Goal: Task Accomplishment & Management: Manage account settings

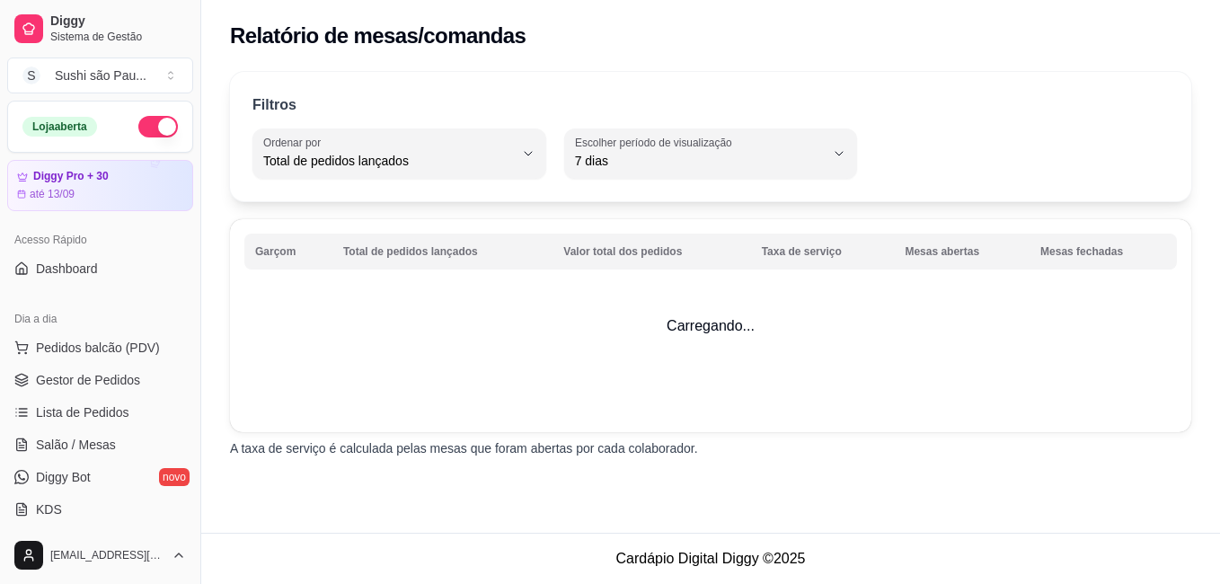
select select "TOTAL_OF_ORDERS"
select select "7"
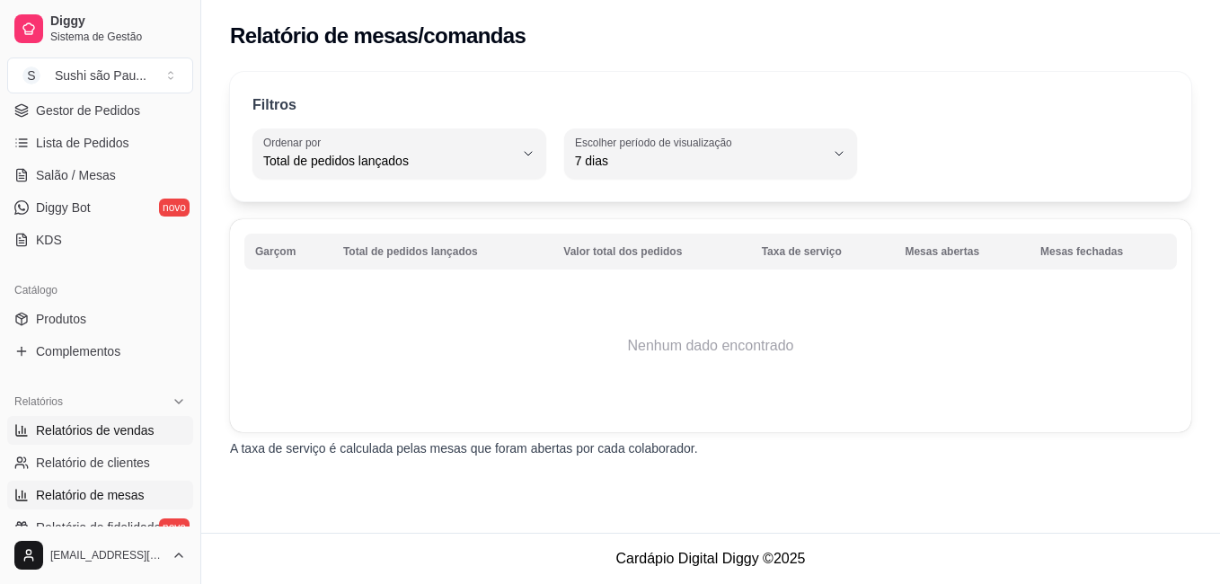
click at [114, 443] on link "Relatórios de vendas" at bounding box center [100, 430] width 186 height 29
select select "ALL"
select select "0"
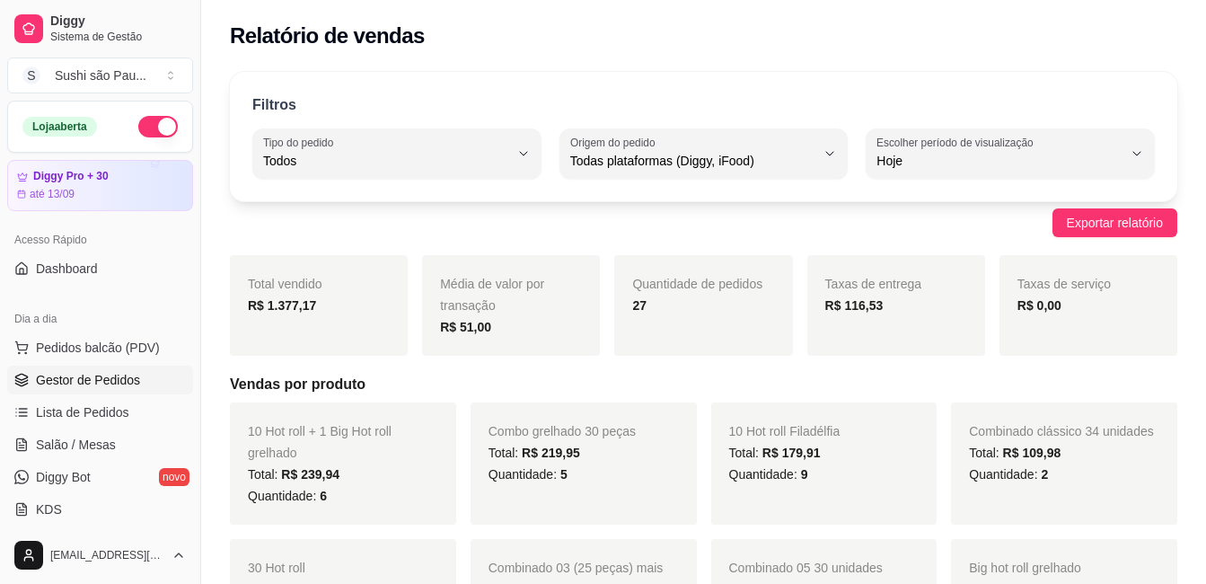
click at [64, 391] on link "Gestor de Pedidos" at bounding box center [100, 380] width 186 height 29
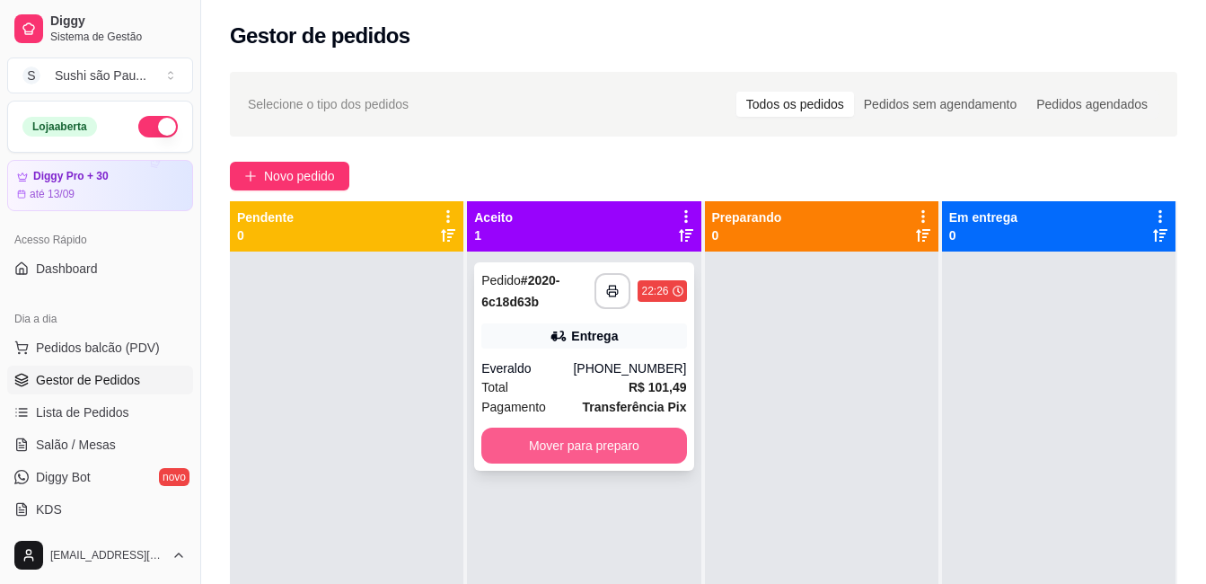
click at [583, 446] on button "Mover para preparo" at bounding box center [583, 446] width 205 height 36
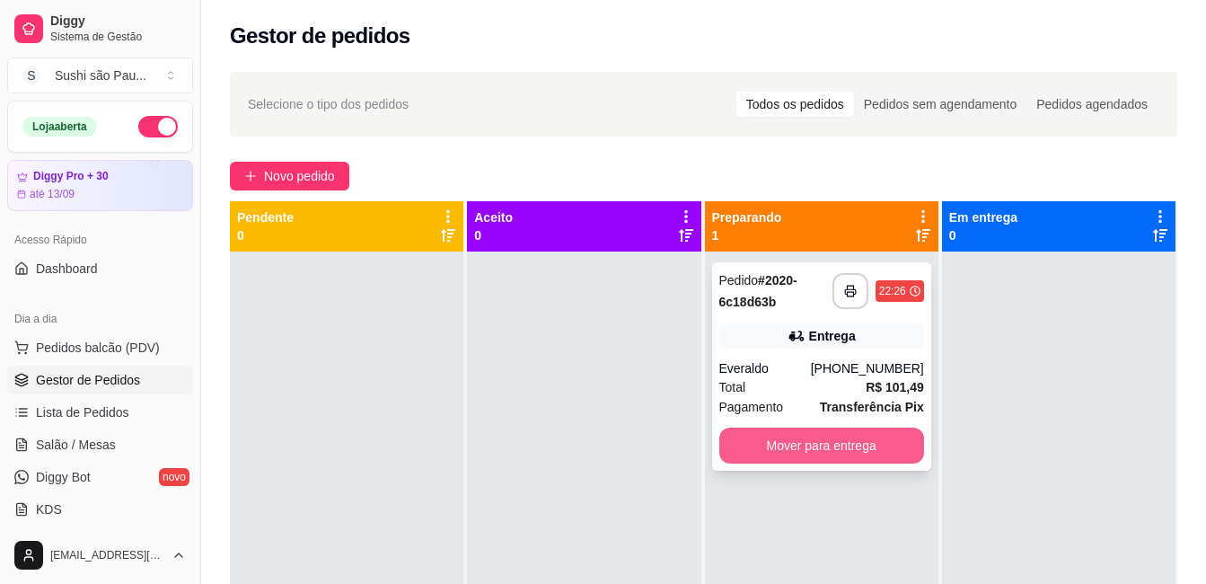
click at [869, 444] on button "Mover para entrega" at bounding box center [821, 446] width 205 height 36
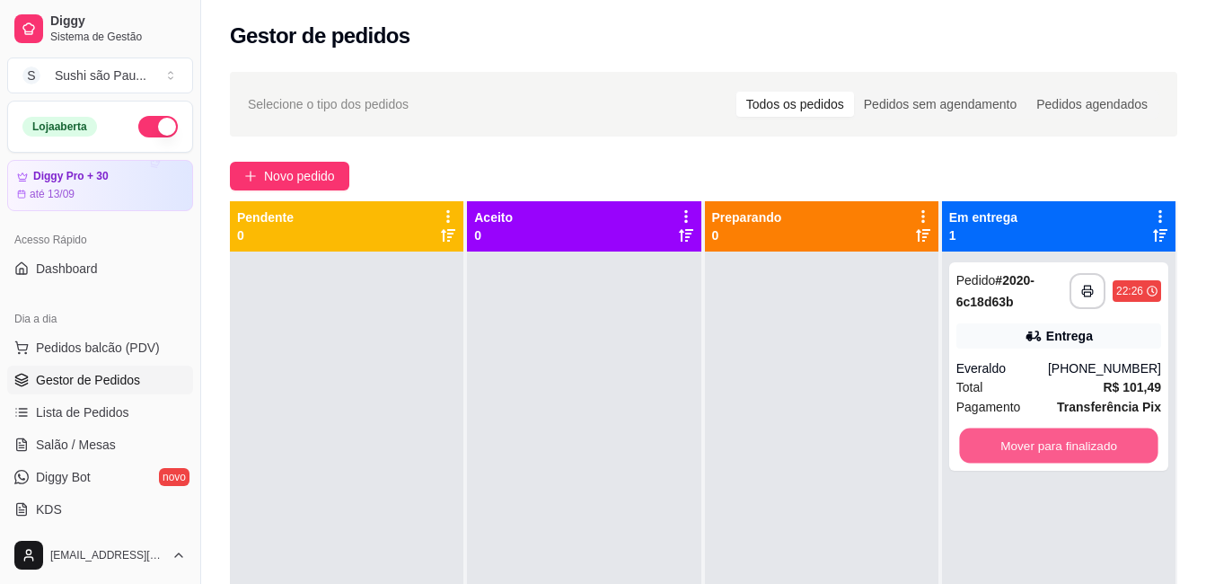
click at [1075, 452] on button "Mover para finalizado" at bounding box center [1058, 445] width 198 height 35
click at [858, 465] on div at bounding box center [822, 543] width 234 height 584
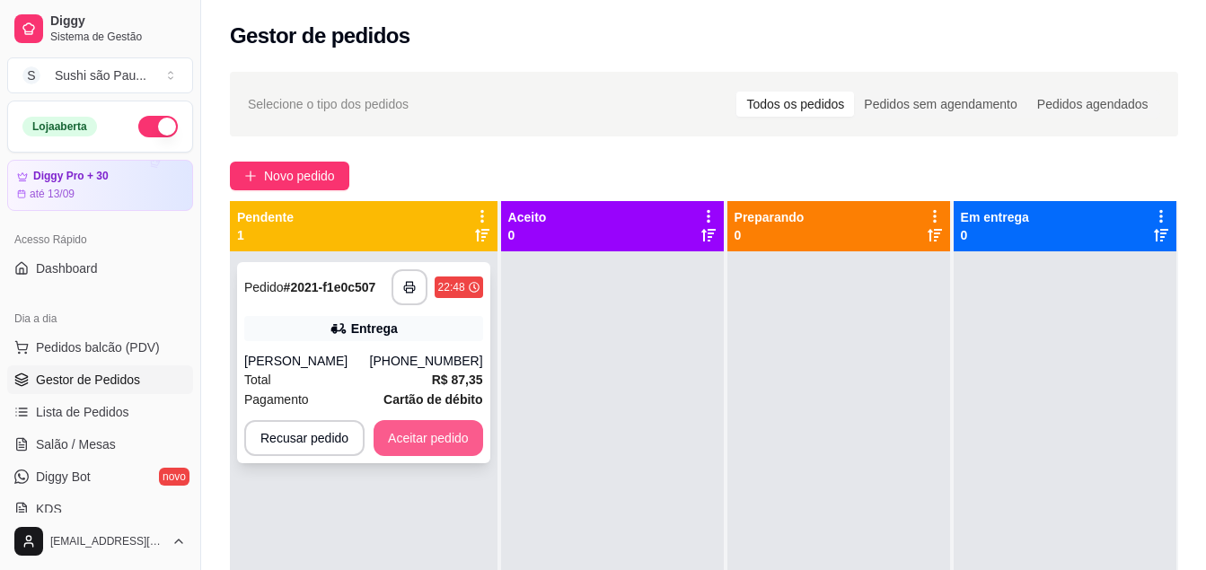
click at [438, 446] on button "Aceitar pedido" at bounding box center [429, 438] width 110 height 36
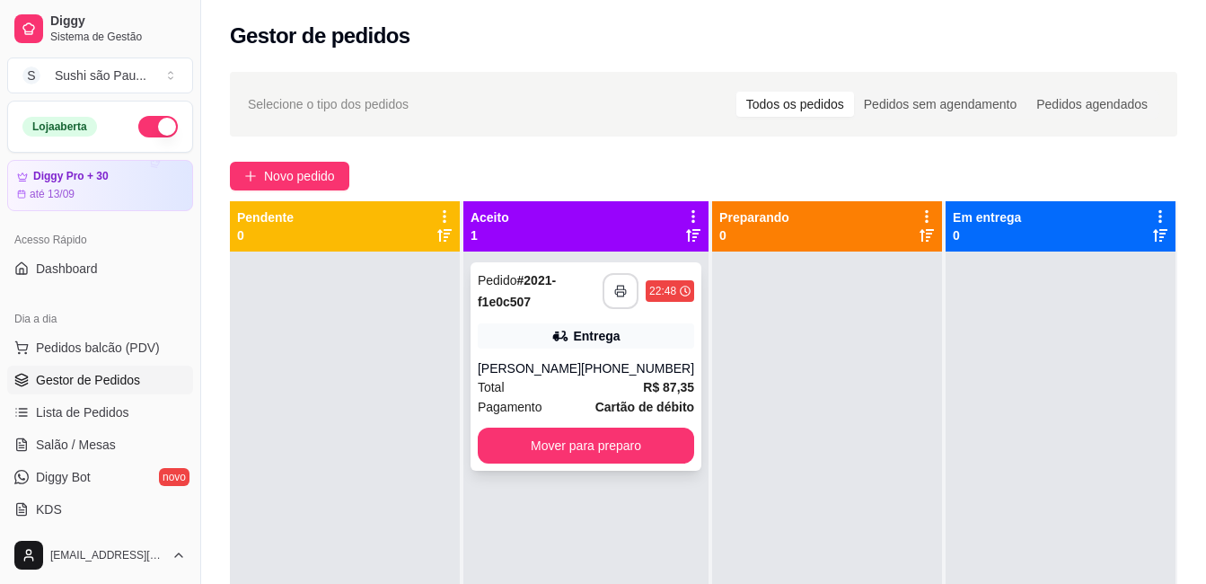
click at [614, 288] on icon "button" at bounding box center [620, 291] width 13 height 13
click at [366, 319] on div at bounding box center [345, 543] width 230 height 584
click at [444, 422] on div at bounding box center [345, 543] width 230 height 584
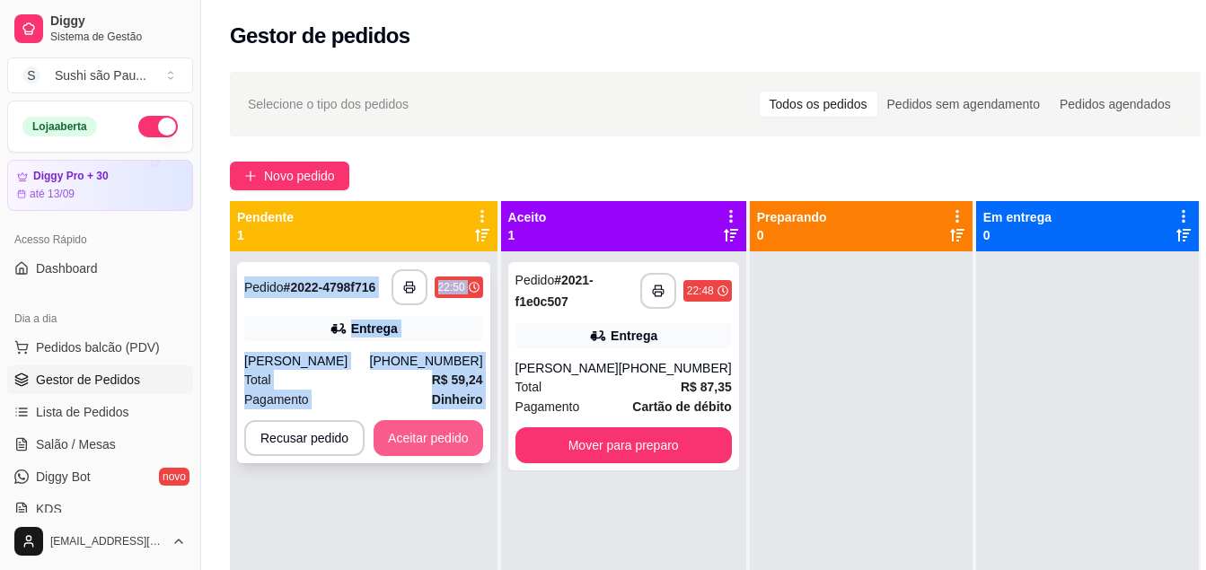
click at [429, 437] on button "Aceitar pedido" at bounding box center [429, 438] width 110 height 36
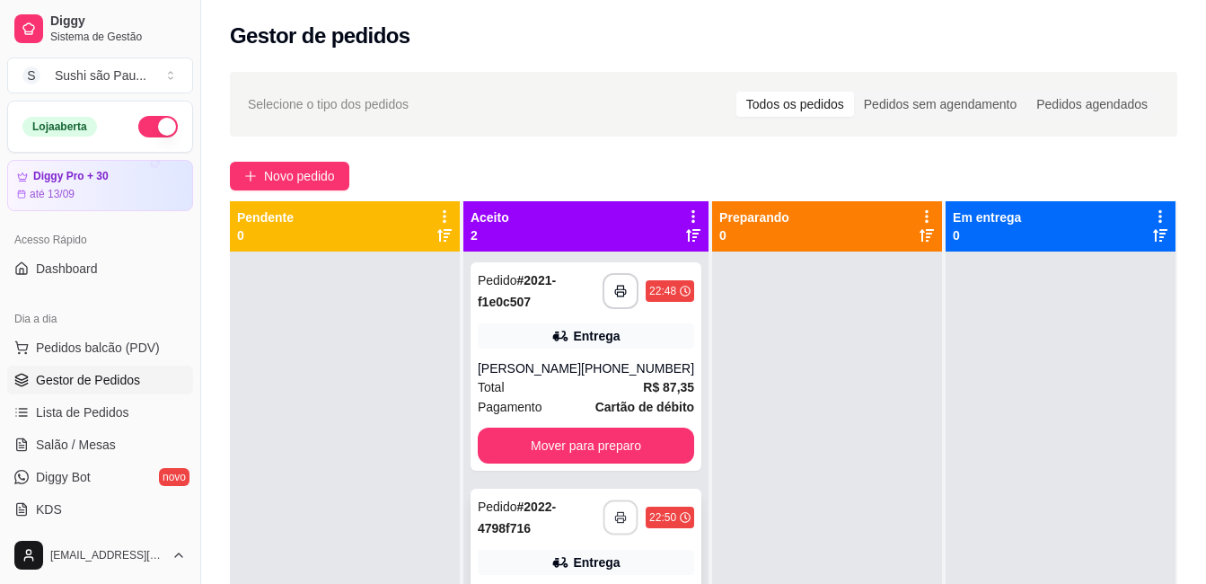
click at [609, 509] on button "button" at bounding box center [621, 517] width 35 height 35
click at [343, 327] on div at bounding box center [345, 543] width 230 height 584
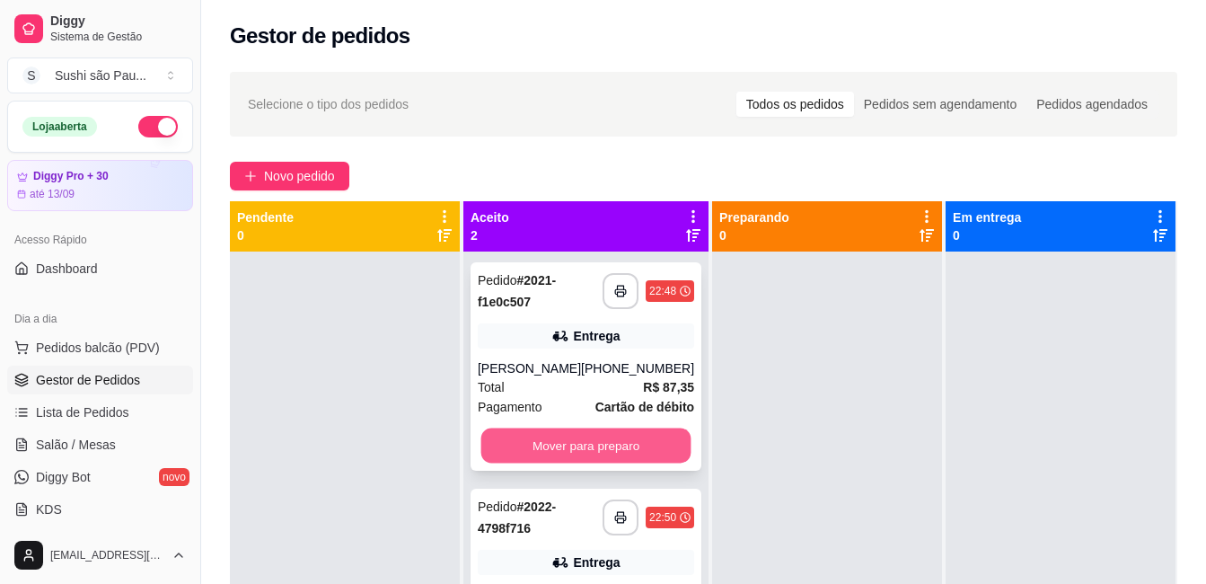
click at [622, 449] on button "Mover para preparo" at bounding box center [586, 445] width 210 height 35
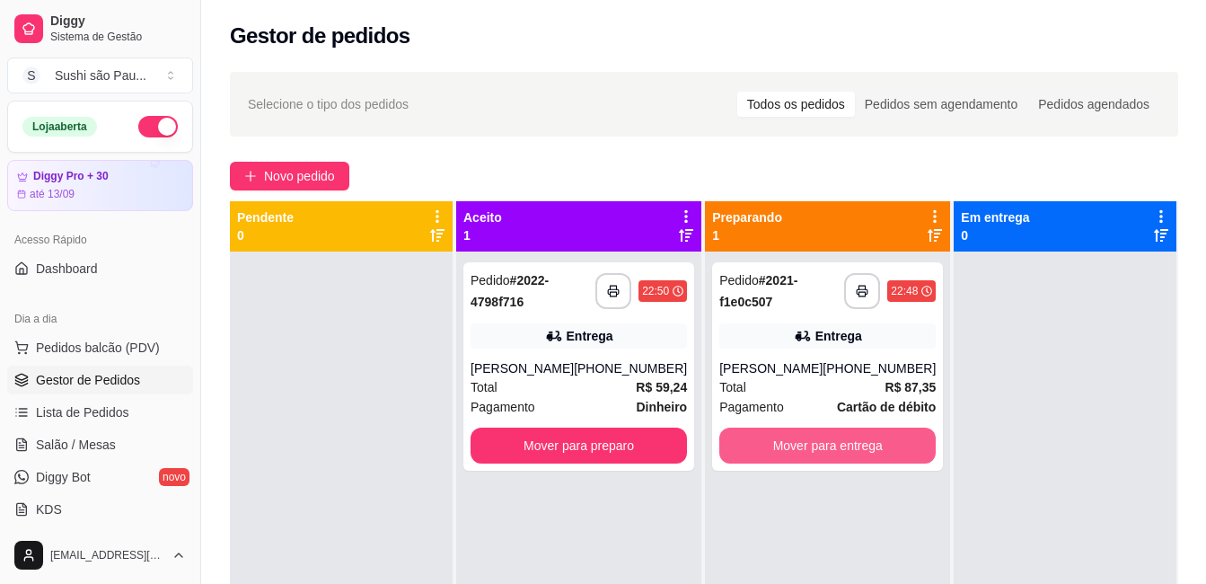
click at [747, 440] on button "Mover para entrega" at bounding box center [827, 446] width 216 height 36
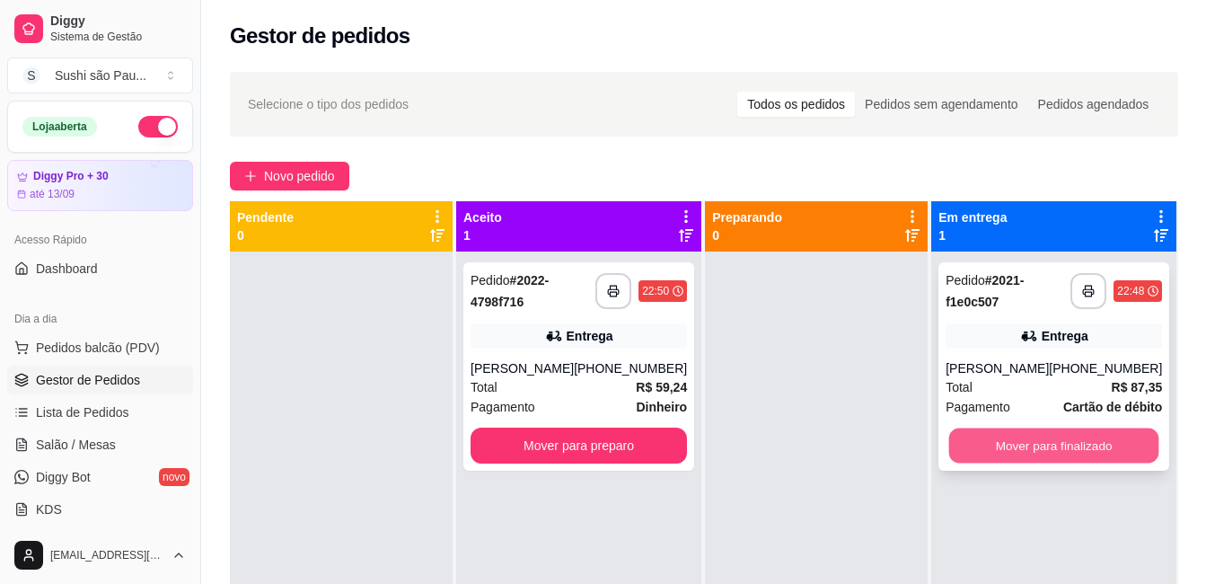
click at [974, 451] on button "Mover para finalizado" at bounding box center [1054, 445] width 210 height 35
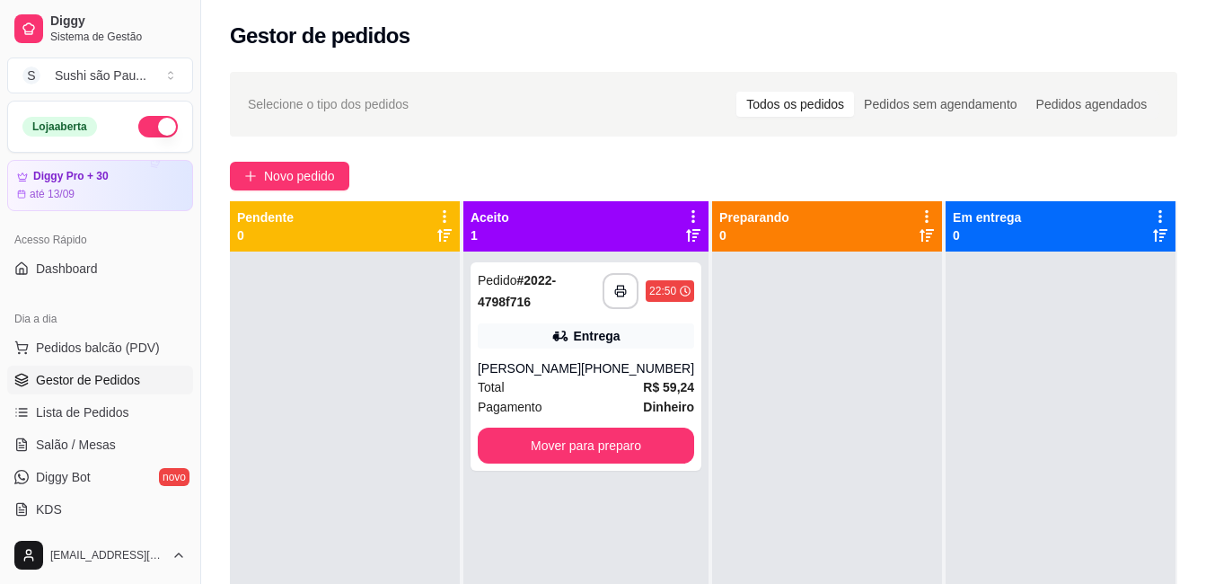
click at [331, 366] on div at bounding box center [345, 543] width 230 height 584
click at [559, 329] on icon at bounding box center [560, 336] width 18 height 18
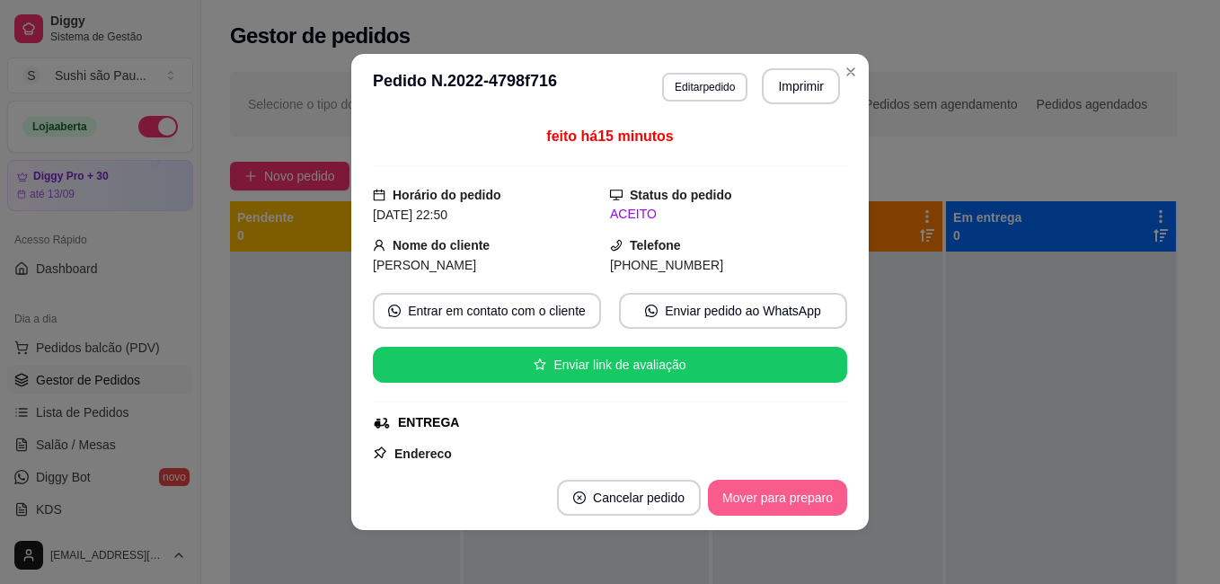
click at [728, 502] on button "Mover para preparo" at bounding box center [777, 498] width 139 height 36
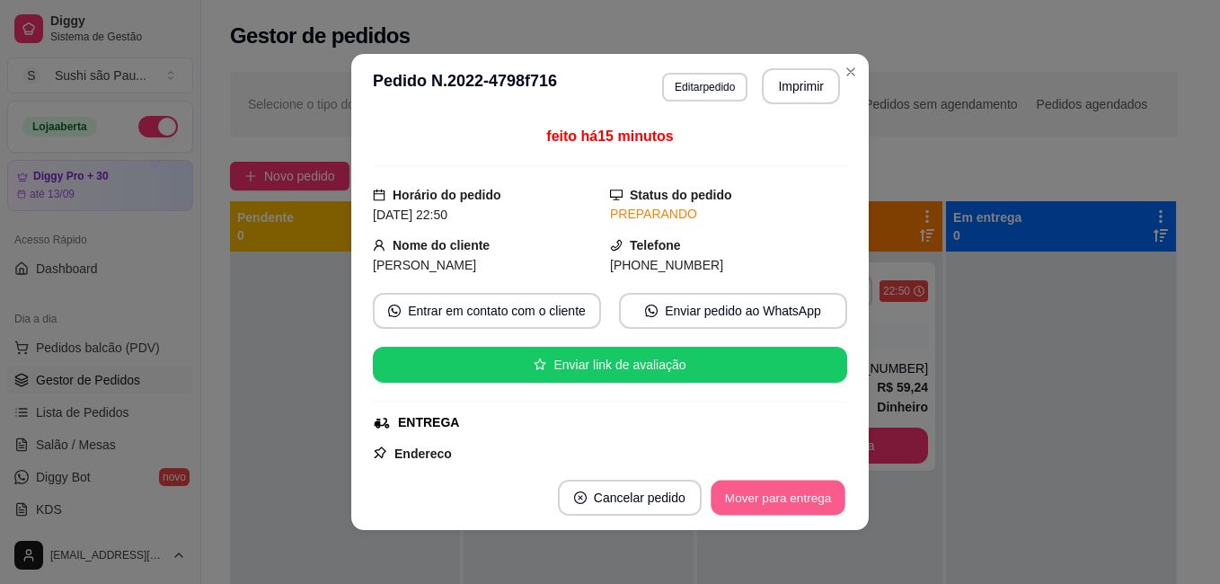
click at [728, 502] on button "Mover para entrega" at bounding box center [777, 498] width 135 height 35
click at [728, 502] on div "Mover para entrega" at bounding box center [765, 498] width 163 height 36
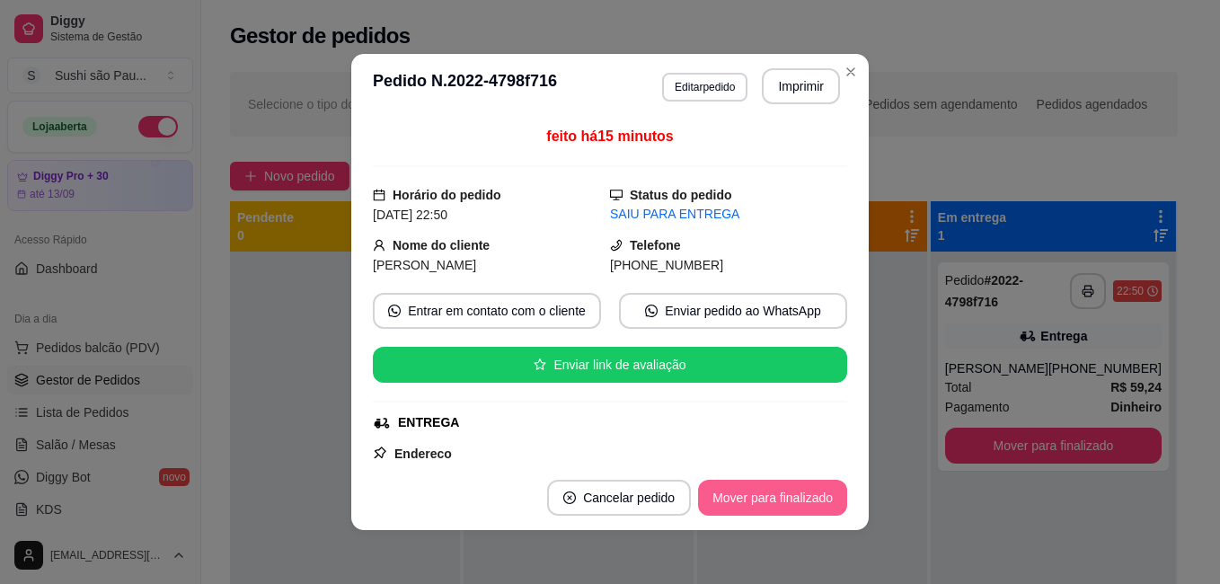
click at [728, 502] on button "Mover para finalizado" at bounding box center [772, 498] width 149 height 36
click at [728, 502] on div "Mover para finalizado" at bounding box center [760, 498] width 174 height 36
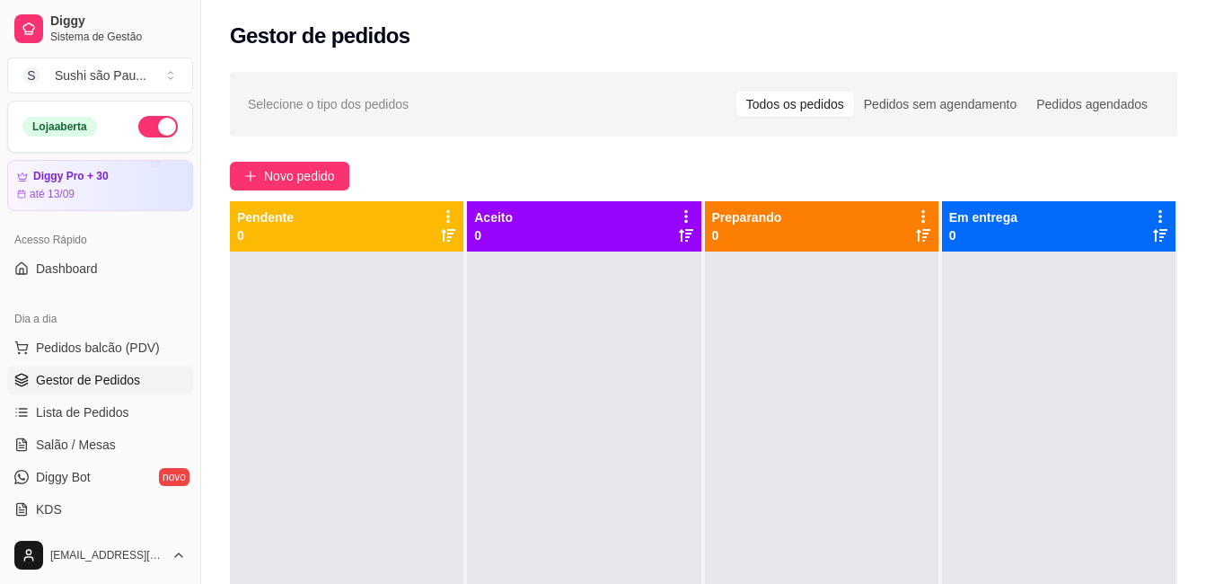
scroll to position [269, 0]
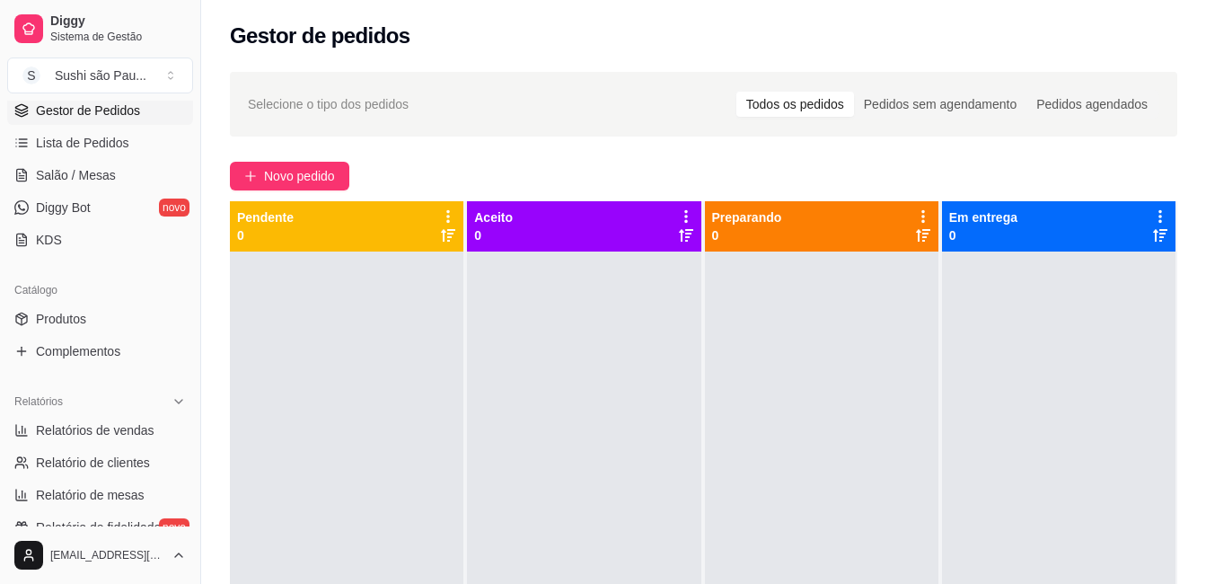
click at [86, 447] on ul "Relatórios de vendas Relatório de clientes Relatório de mesas Relatório de fide…" at bounding box center [100, 479] width 186 height 126
click at [66, 424] on span "Relatórios de vendas" at bounding box center [95, 430] width 119 height 18
select select "ALL"
select select "0"
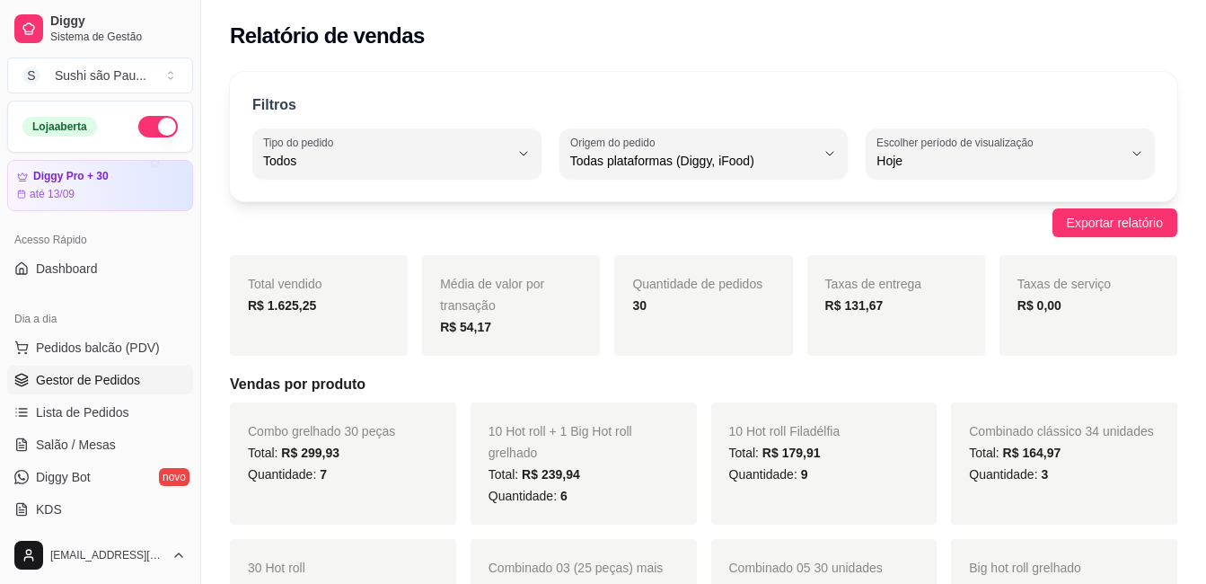
click at [126, 392] on link "Gestor de Pedidos" at bounding box center [100, 380] width 186 height 29
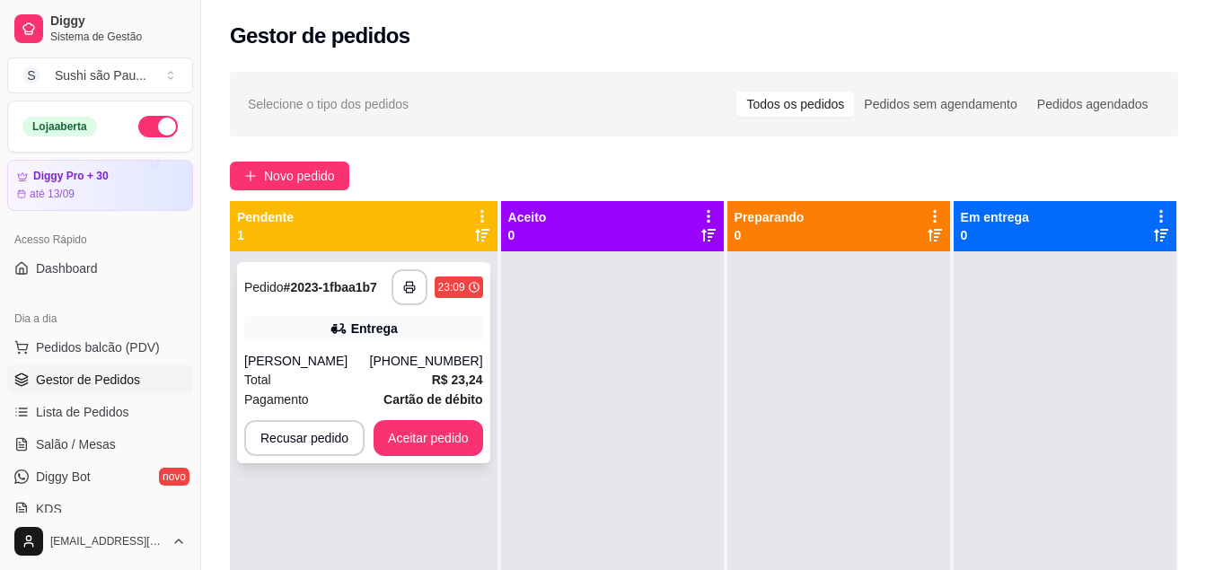
click at [395, 342] on div "**********" at bounding box center [363, 362] width 253 height 201
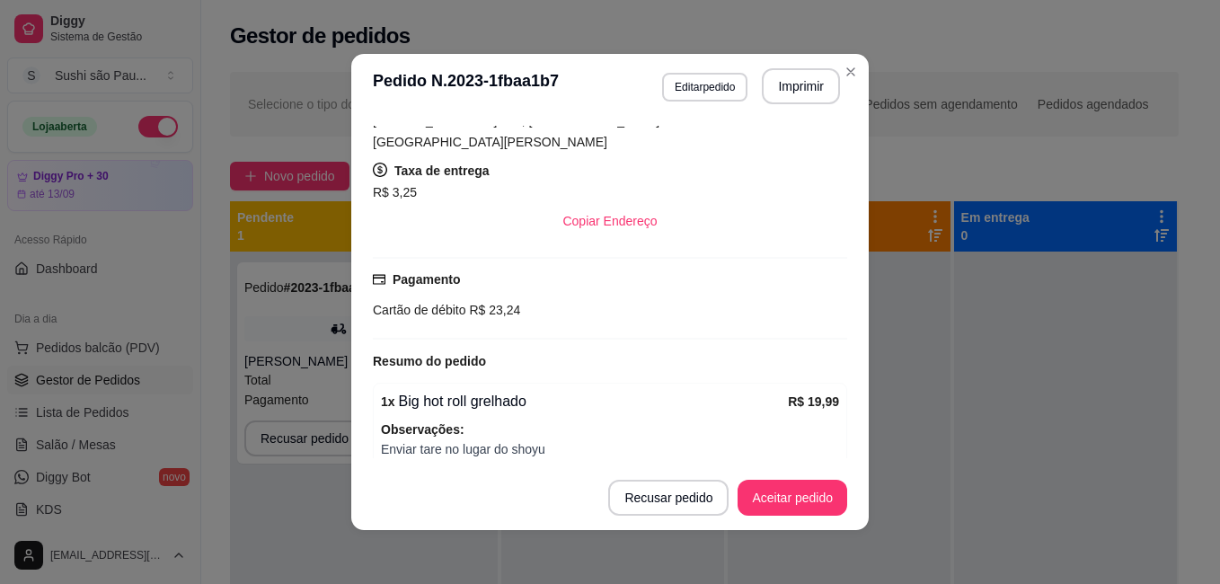
scroll to position [434, 0]
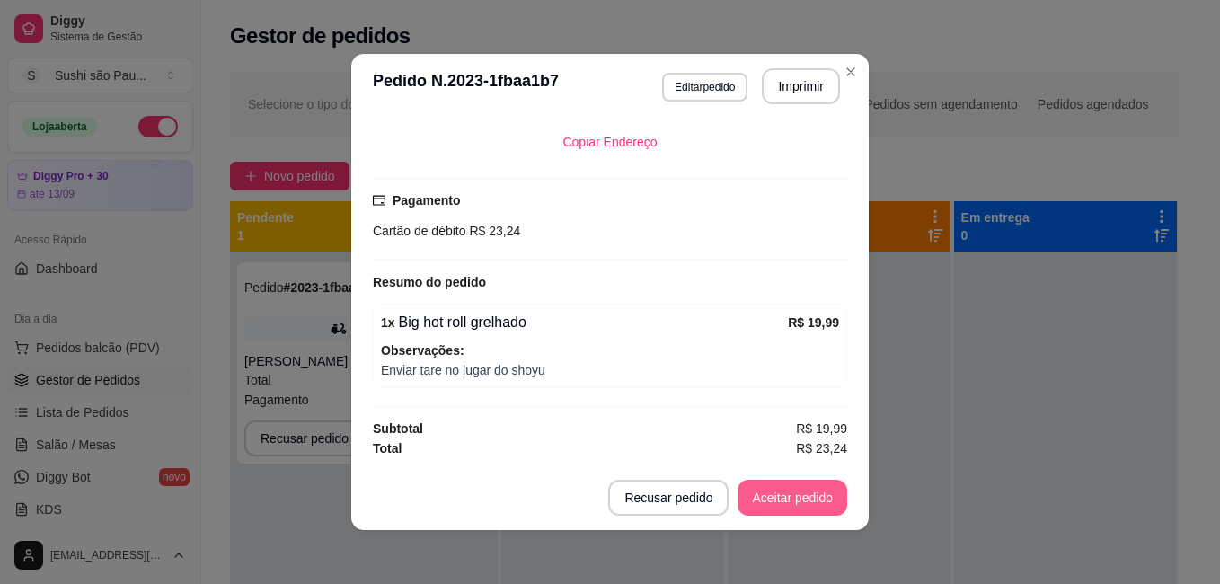
click at [768, 507] on button "Aceitar pedido" at bounding box center [792, 498] width 110 height 36
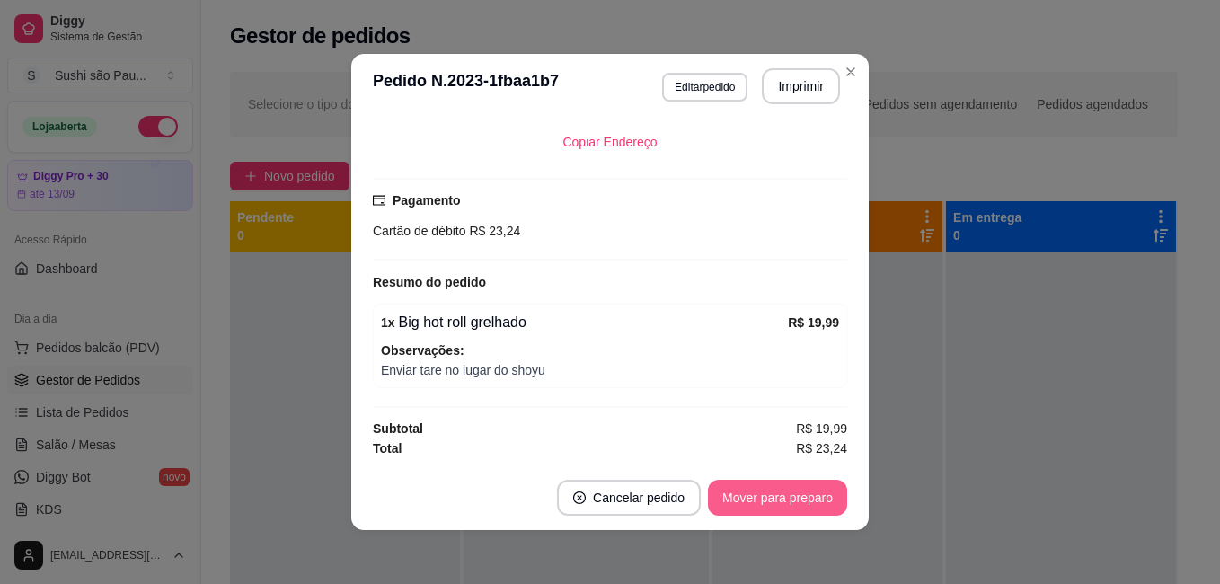
click at [753, 488] on button "Mover para preparo" at bounding box center [777, 498] width 139 height 36
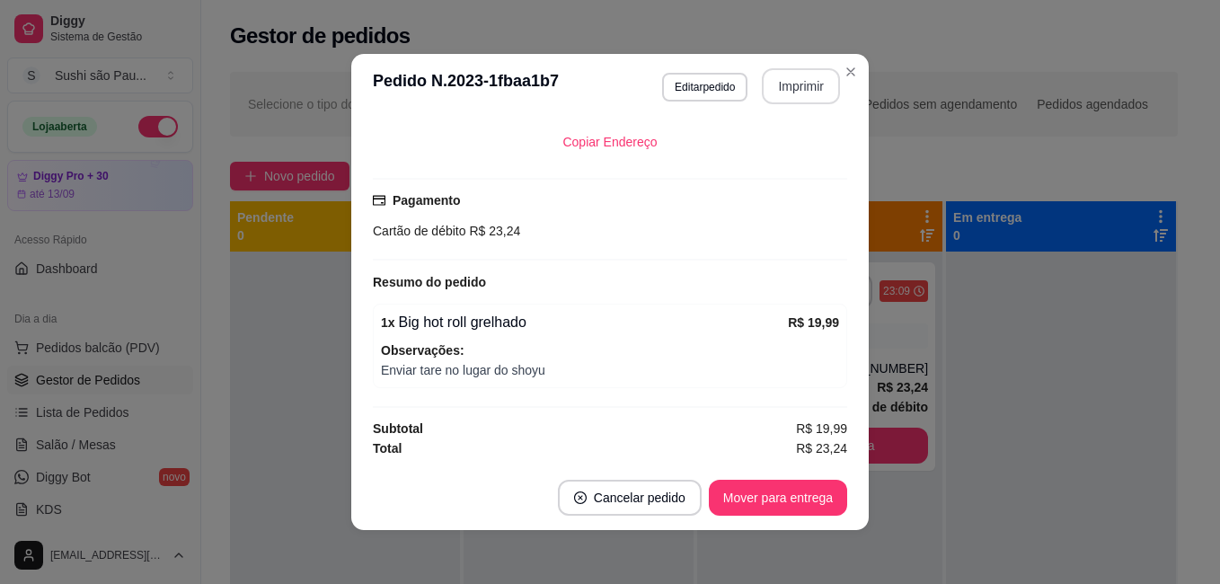
click at [804, 77] on button "Imprimir" at bounding box center [801, 86] width 78 height 36
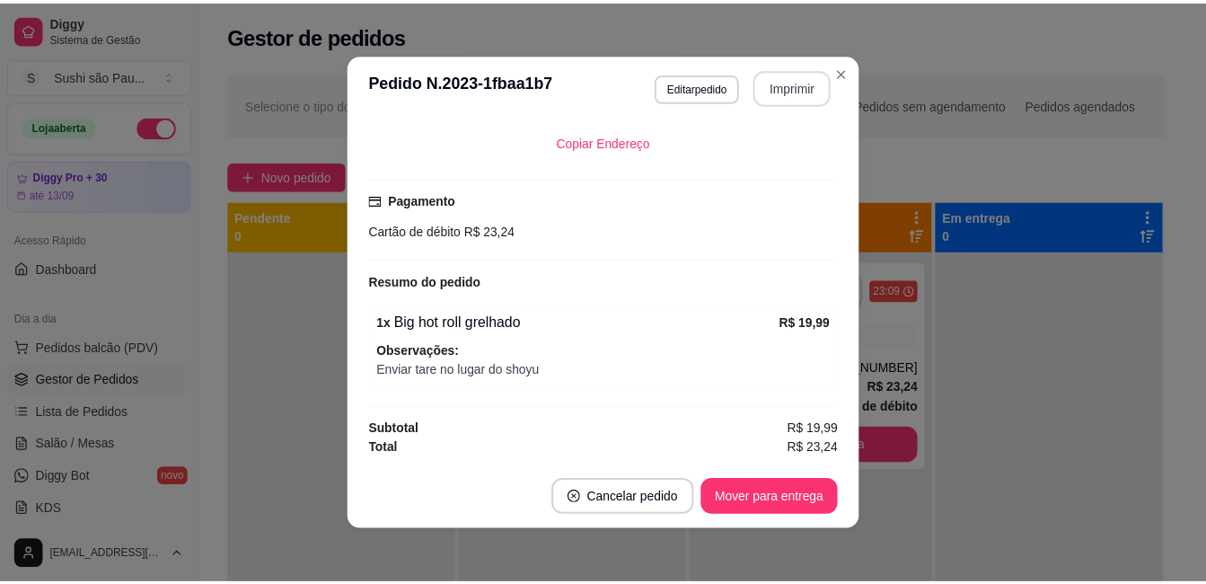
scroll to position [0, 0]
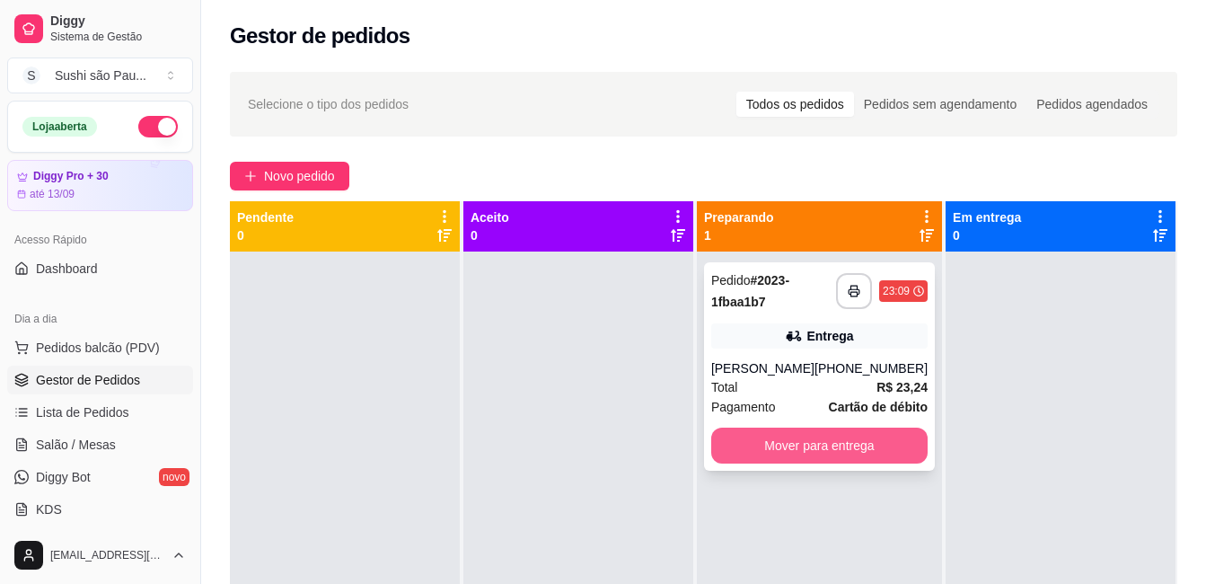
click at [779, 445] on button "Mover para entrega" at bounding box center [819, 446] width 216 height 36
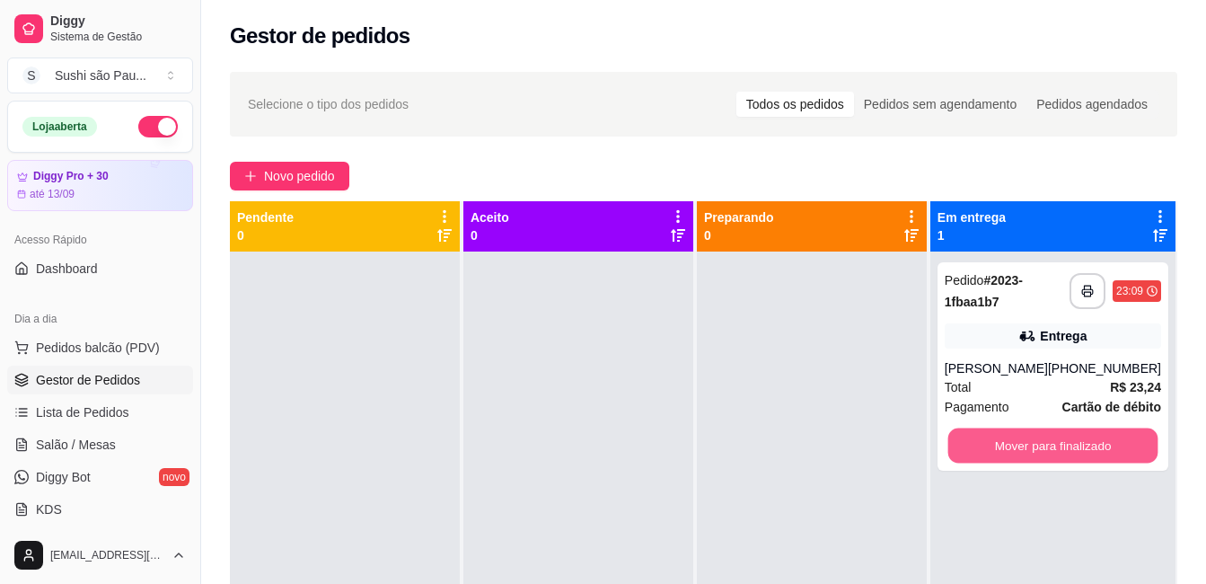
click at [1013, 445] on button "Mover para finalizado" at bounding box center [1053, 445] width 210 height 35
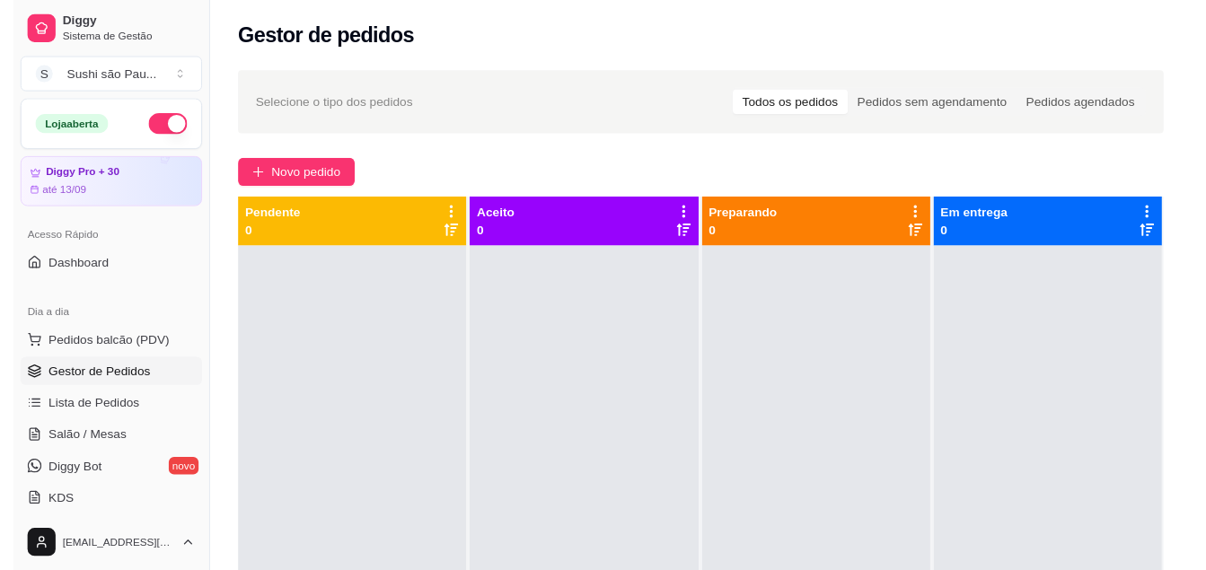
scroll to position [269, 0]
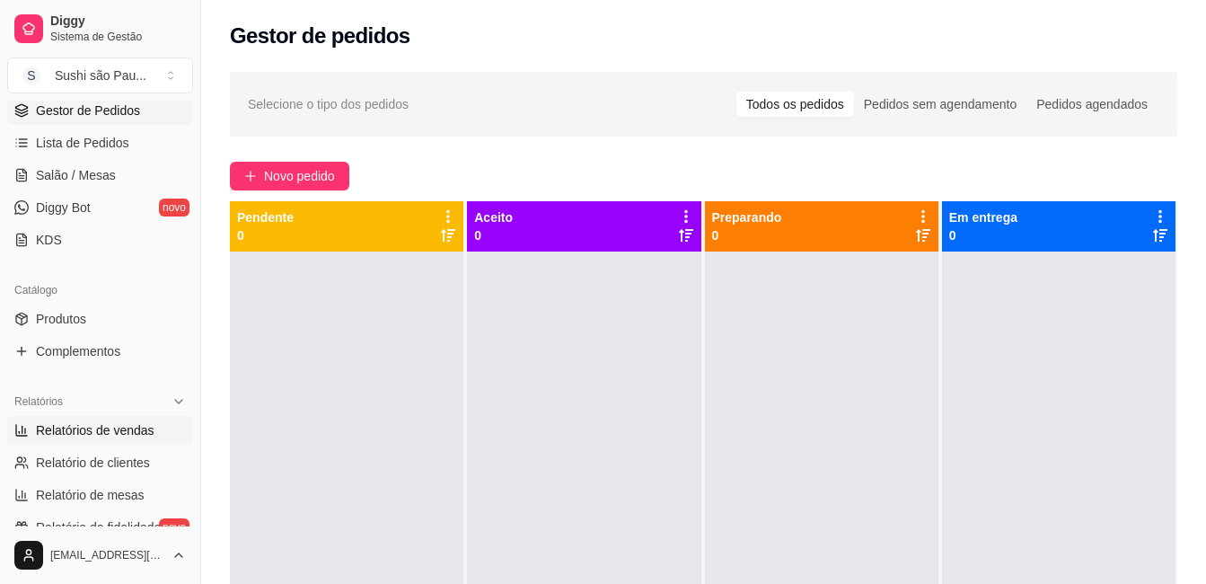
click at [100, 429] on span "Relatórios de vendas" at bounding box center [95, 430] width 119 height 18
select select "ALL"
select select "0"
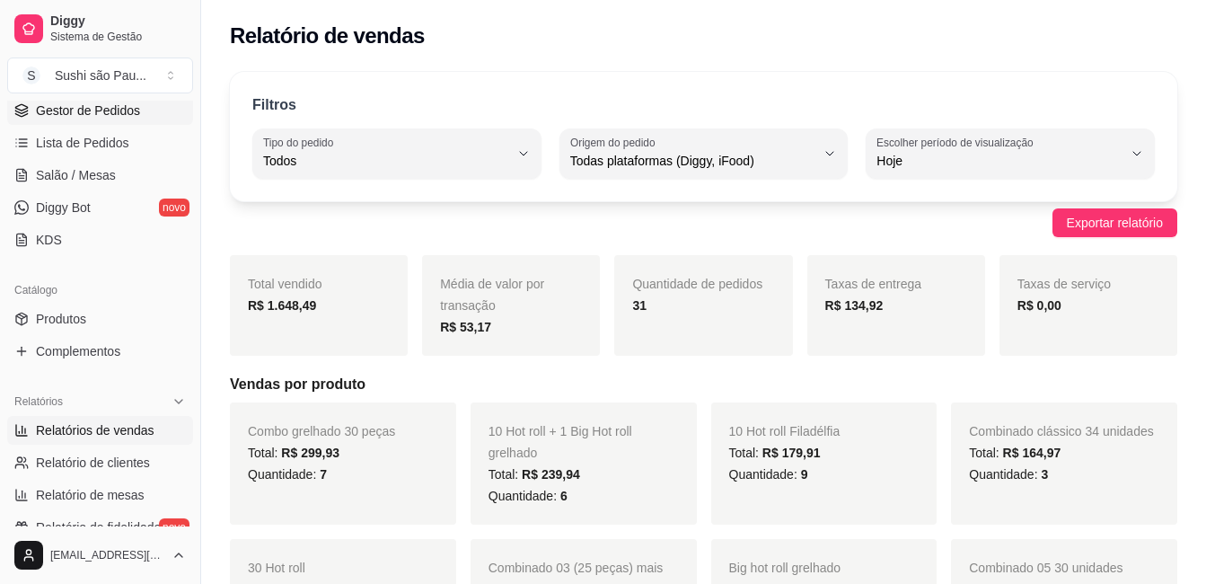
click at [68, 110] on span "Gestor de Pedidos" at bounding box center [88, 110] width 104 height 18
